Goal: Navigation & Orientation: Understand site structure

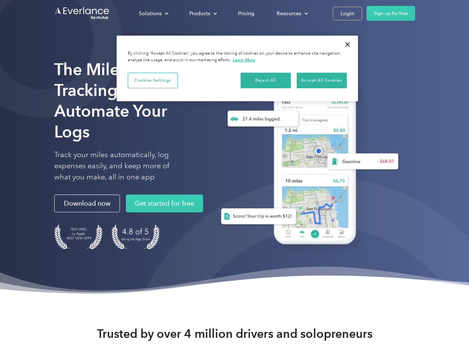
click at [153, 13] on div "Solutions" at bounding box center [150, 13] width 23 height 9
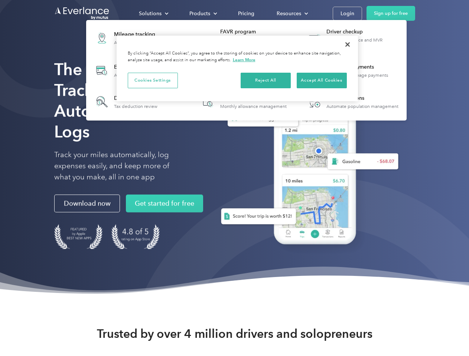
click at [202, 13] on div "Products" at bounding box center [199, 13] width 21 height 9
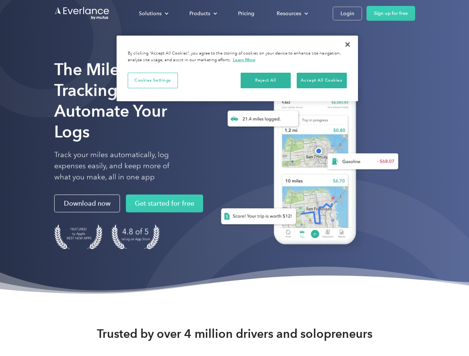
click at [291, 13] on div "Resources" at bounding box center [289, 13] width 25 height 9
click at [153, 80] on button "Cookies Settings" at bounding box center [153, 81] width 50 height 16
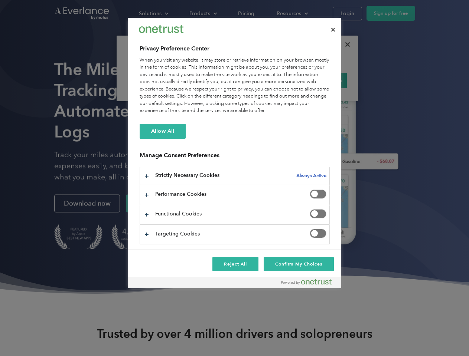
click at [266, 80] on div "When you visit any website, it may store or retrieve information on your browse…" at bounding box center [235, 86] width 190 height 58
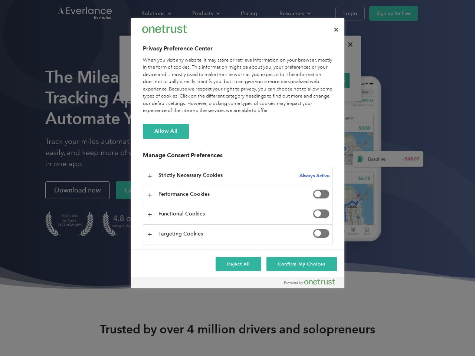
click at [321, 80] on div "When you visit any website, it may store or retrieve information on your browse…" at bounding box center [238, 86] width 190 height 58
click at [347, 45] on div at bounding box center [237, 178] width 475 height 356
